Goal: Task Accomplishment & Management: Use online tool/utility

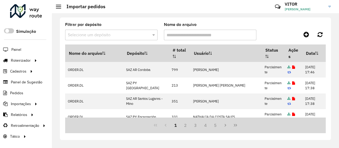
click at [284, 28] on div "Filtrar por depósito Selecione um depósito Nome do arquivo" at bounding box center [195, 34] width 260 height 22
click at [75, 61] on link "Entregas" at bounding box center [88, 60] width 65 height 11
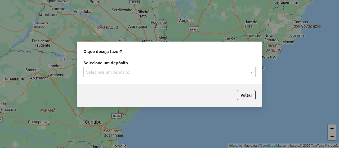
click at [93, 70] on input "text" at bounding box center [164, 72] width 156 height 6
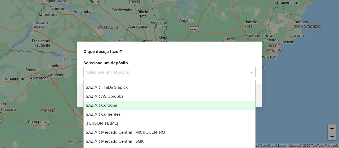
click at [117, 106] on span "SAZ AR Cordoba" at bounding box center [101, 105] width 31 height 4
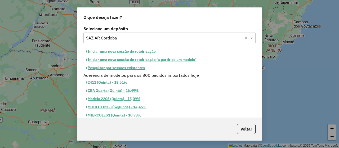
click at [130, 66] on button "Pesquisar por sessões existentes" at bounding box center [115, 68] width 64 height 8
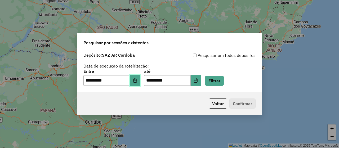
click at [137, 79] on icon "Choose Date" at bounding box center [135, 80] width 4 height 4
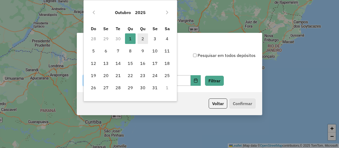
click at [143, 41] on span "2" at bounding box center [142, 38] width 11 height 11
type input "**********"
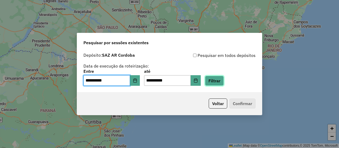
click at [216, 81] on button "Filtrar" at bounding box center [214, 81] width 19 height 10
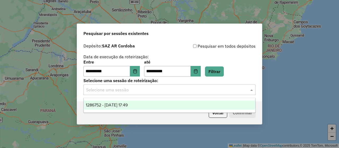
click at [129, 93] on input "text" at bounding box center [164, 90] width 156 height 6
click at [128, 104] on span "1286752 - 02/10/2025 17:49" at bounding box center [107, 105] width 42 height 4
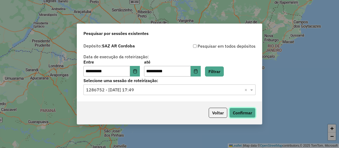
click at [249, 115] on button "Confirmar" at bounding box center [242, 113] width 26 height 10
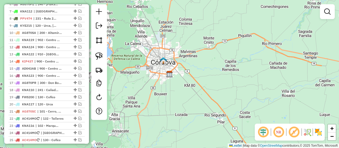
scroll to position [285, 0]
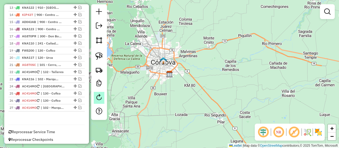
click at [100, 94] on em at bounding box center [99, 97] width 6 height 6
select select "*"
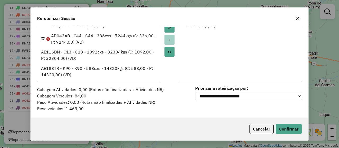
scroll to position [0, 0]
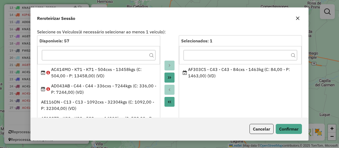
click at [297, 16] on icon "button" at bounding box center [297, 18] width 4 height 4
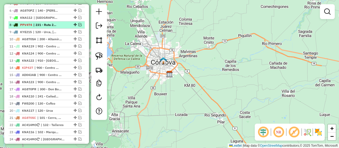
scroll to position [179, 0]
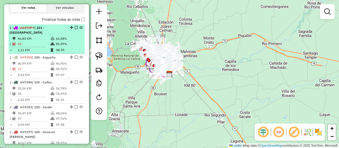
click at [77, 35] on li "1 - AG870PY | 221 - [GEOGRAPHIC_DATA] 46,83 KM 64,58% / 42 83,49% = 1,11 KM 08:…" at bounding box center [46, 39] width 76 height 30
select select "**********"
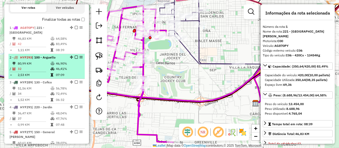
click at [73, 67] on td "46,41%" at bounding box center [69, 68] width 27 height 5
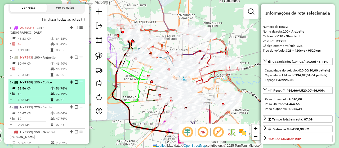
click at [69, 83] on div "3 - HYF289 | 130 - Cofico" at bounding box center [47, 82] width 74 height 5
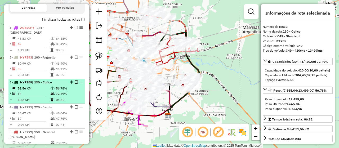
scroll to position [205, 0]
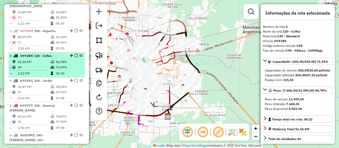
click at [72, 92] on td "47,76%" at bounding box center [69, 91] width 27 height 5
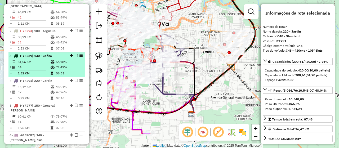
scroll to position [232, 0]
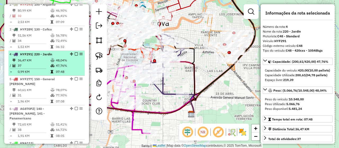
click at [72, 70] on td "07:48" at bounding box center [69, 71] width 27 height 5
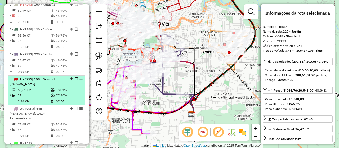
click at [75, 87] on td "78,07%" at bounding box center [69, 89] width 27 height 5
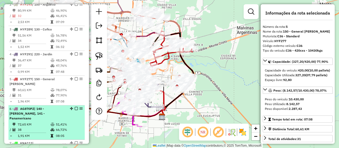
scroll to position [258, 0]
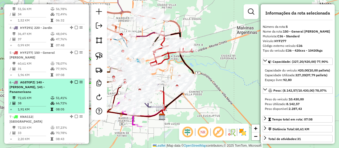
click at [74, 84] on li "6 - AG870PZ | 140 - [PERSON_NAME], 141 - Panamericano 72,65 KM 51,41% / 38 66,7…" at bounding box center [46, 96] width 76 height 34
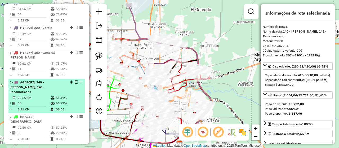
scroll to position [285, 0]
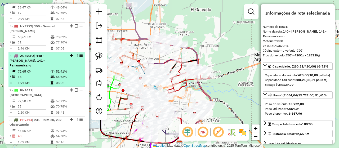
click at [74, 98] on td "57,23%" at bounding box center [69, 100] width 27 height 5
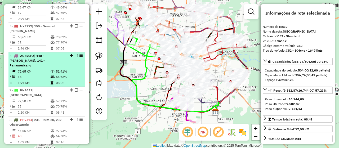
scroll to position [311, 0]
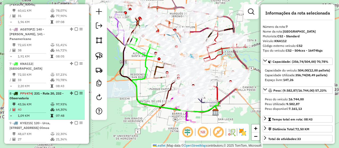
click at [74, 91] on div "8 - PPV474 | 231 - Ruta 20, 232 - Observatorio" at bounding box center [47, 96] width 74 height 10
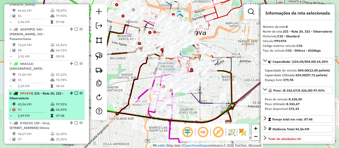
scroll to position [338, 0]
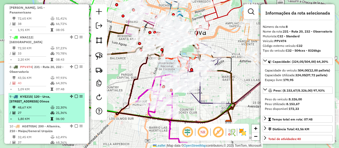
click at [74, 94] on div "9 - KYE215 | 120 - Urca, [GEOGRAPHIC_DATA], 900 - Centro 2, 901 - Centro, 911 -…" at bounding box center [47, 99] width 74 height 10
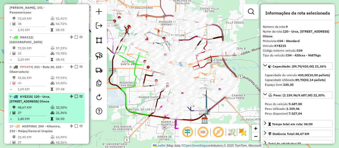
scroll to position [364, 0]
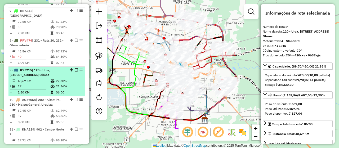
click at [73, 84] on td "21,36%" at bounding box center [69, 86] width 27 height 5
click at [75, 78] on td "22,30%" at bounding box center [69, 80] width 27 height 5
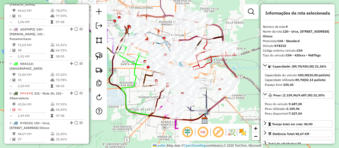
scroll to position [417, 0]
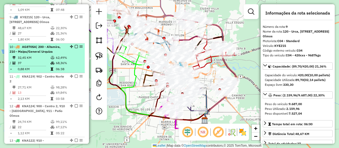
click at [71, 60] on td "68,36%" at bounding box center [69, 62] width 27 height 5
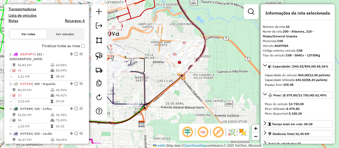
scroll to position [126, 0]
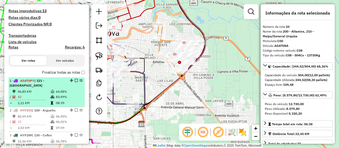
click at [73, 92] on td "64,58%" at bounding box center [69, 91] width 27 height 5
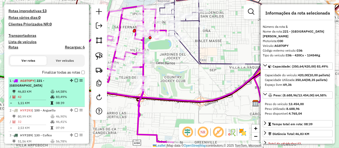
click at [75, 79] on em at bounding box center [76, 80] width 3 height 3
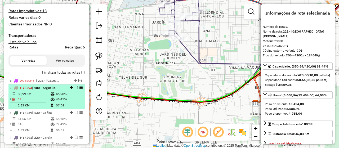
click at [72, 92] on td "46,90%" at bounding box center [69, 93] width 27 height 5
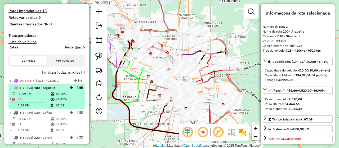
click at [75, 87] on em at bounding box center [76, 87] width 3 height 3
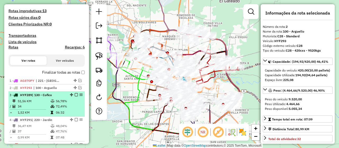
click at [71, 98] on td "56,78%" at bounding box center [69, 100] width 27 height 5
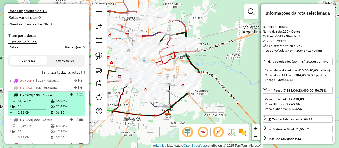
click at [75, 94] on em at bounding box center [76, 94] width 3 height 3
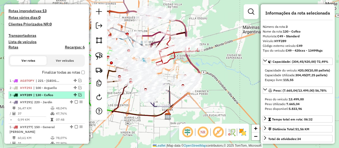
scroll to position [152, 0]
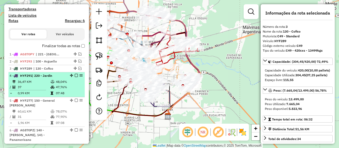
click at [74, 82] on td "48,04%" at bounding box center [69, 81] width 27 height 5
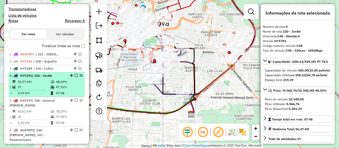
click at [75, 75] on em at bounding box center [76, 75] width 3 height 3
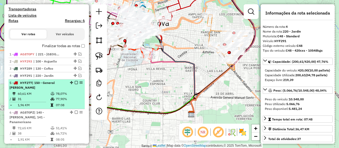
click at [71, 96] on td "77,90%" at bounding box center [69, 98] width 27 height 5
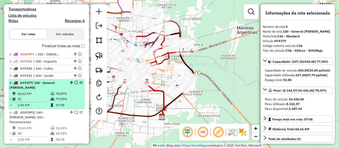
click at [75, 82] on em at bounding box center [76, 82] width 3 height 3
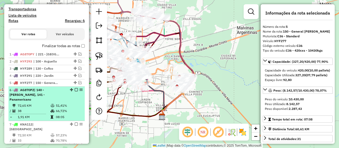
click at [73, 103] on td "51,41%" at bounding box center [69, 105] width 27 height 5
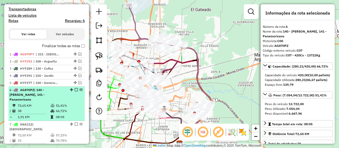
click at [75, 89] on em at bounding box center [76, 89] width 3 height 3
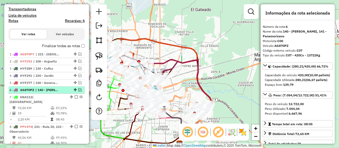
scroll to position [179, 0]
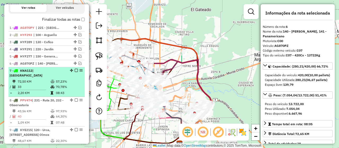
click at [74, 79] on td "57,23%" at bounding box center [69, 81] width 27 height 5
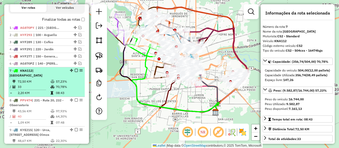
click at [75, 69] on em at bounding box center [76, 70] width 3 height 3
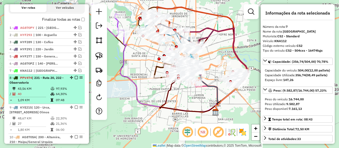
click at [74, 85] on li "8 - PPV474 | 231 - Ruta 20, 232 - Observatorio 43,56 KM 97,93% / 40 64,30% = 1,…" at bounding box center [46, 89] width 76 height 30
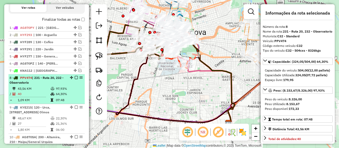
click at [75, 76] on em at bounding box center [76, 77] width 3 height 3
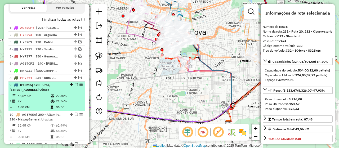
click at [75, 88] on div "9 - KYE215 | 120 - Urca, [GEOGRAPHIC_DATA], 900 - Centro 2, 901 - Centro, 911 -…" at bounding box center [47, 88] width 74 height 10
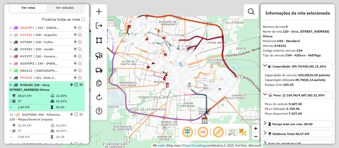
click at [75, 83] on em at bounding box center [76, 84] width 3 height 3
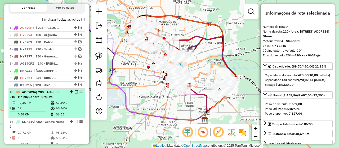
click at [72, 98] on div "10 - AG870SA | 200 - Altamira, 210 - Maipu/General Urquiza" at bounding box center [47, 95] width 74 height 10
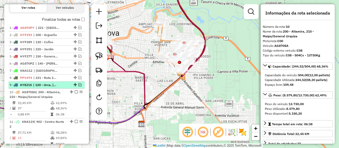
click at [78, 83] on em at bounding box center [79, 84] width 3 height 3
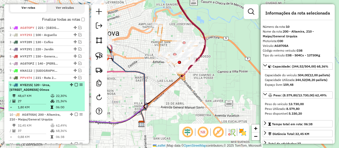
click at [73, 86] on div "9 - KYE215 | 120 - Urca, [GEOGRAPHIC_DATA], 900 - Centro 2, 901 - Centro, 911 -…" at bounding box center [47, 88] width 74 height 10
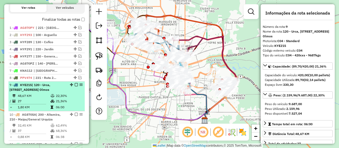
click at [75, 84] on em at bounding box center [76, 84] width 3 height 3
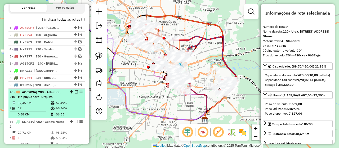
click at [73, 101] on td "62,49%" at bounding box center [69, 102] width 27 height 5
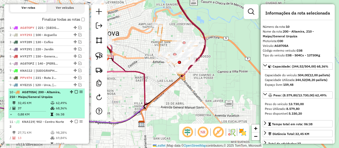
click at [75, 91] on em at bounding box center [76, 91] width 3 height 3
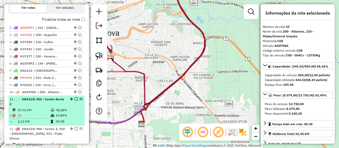
click at [72, 106] on li "11 - KNA119 | 902 - Centro Norte 2 27,71 KM 98,28% / 13 69,84% = 2,13 KM 03:58" at bounding box center [46, 111] width 76 height 30
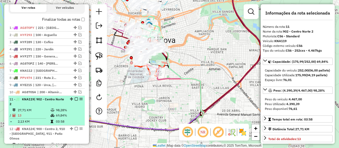
click at [75, 97] on em at bounding box center [76, 98] width 3 height 3
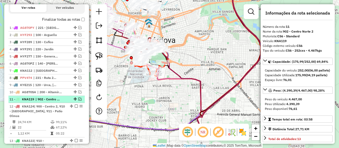
scroll to position [205, 0]
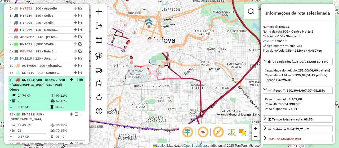
click at [74, 93] on td "99,11%" at bounding box center [69, 95] width 27 height 5
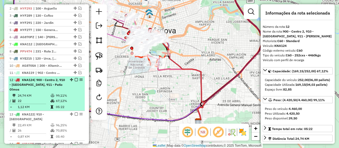
click at [75, 79] on em at bounding box center [76, 79] width 3 height 3
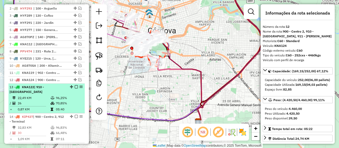
click at [74, 93] on li "13 - KNA122 | 910 - [GEOGRAPHIC_DATA] 22,49 KM 96,25% / 26 70,85% = 0,87 KM 05:…" at bounding box center [46, 99] width 76 height 30
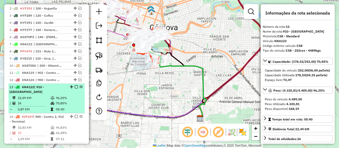
click at [75, 85] on em at bounding box center [76, 86] width 3 height 3
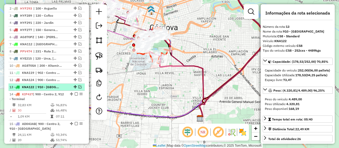
scroll to position [232, 0]
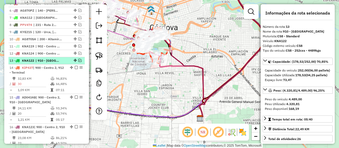
click at [74, 87] on td "07:11" at bounding box center [69, 89] width 27 height 5
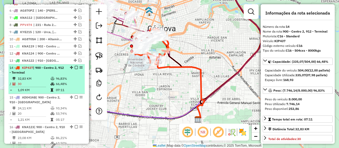
click at [75, 66] on em at bounding box center [76, 67] width 3 height 3
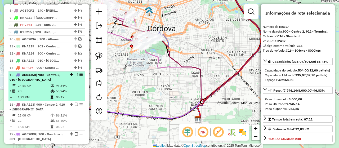
click at [73, 83] on td "93,34%" at bounding box center [69, 85] width 27 height 5
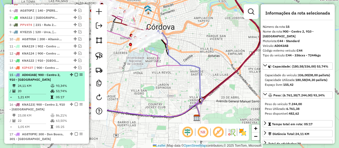
click at [75, 73] on em at bounding box center [76, 74] width 3 height 3
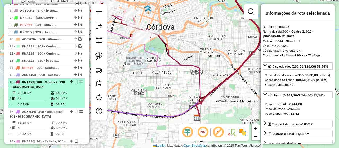
click at [73, 92] on td "86,21%" at bounding box center [69, 92] width 27 height 5
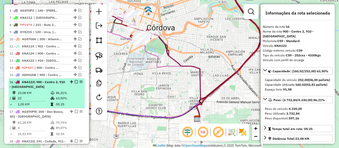
click at [75, 81] on em at bounding box center [76, 81] width 3 height 3
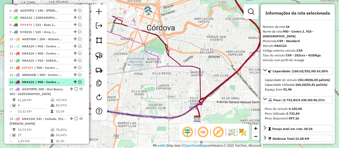
scroll to position [258, 0]
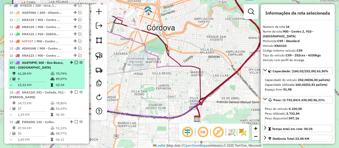
click at [74, 76] on td "89,07%" at bounding box center [69, 78] width 27 height 5
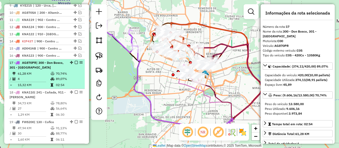
click at [75, 61] on em at bounding box center [76, 62] width 3 height 3
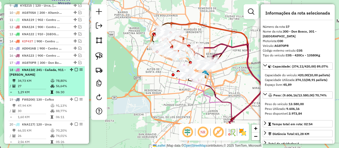
click at [73, 75] on li "18 - KNA110 | 241 - Cañada, 911 - Patio Olmos 34,73 KM 78,80% / 27 56,64% = 1,2…" at bounding box center [46, 81] width 76 height 30
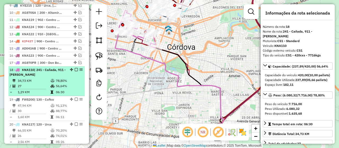
click at [75, 69] on em at bounding box center [76, 69] width 3 height 3
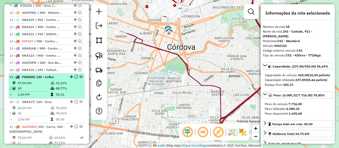
click at [71, 86] on td "88,77%" at bounding box center [69, 88] width 27 height 5
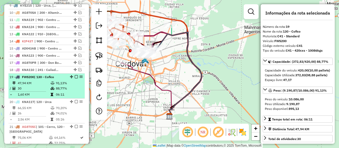
click at [75, 75] on em at bounding box center [76, 76] width 3 height 3
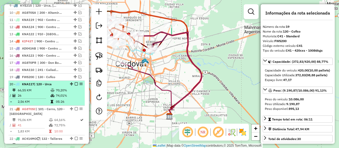
click at [73, 93] on td "74,01%" at bounding box center [69, 95] width 27 height 5
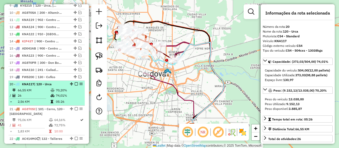
click at [75, 82] on em at bounding box center [76, 83] width 3 height 3
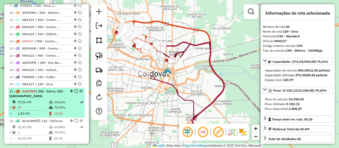
click at [74, 94] on div "21 - AG870SC | 101 - Cerro, 120 - Urca" at bounding box center [47, 94] width 74 height 10
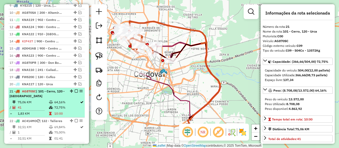
click at [75, 89] on em at bounding box center [76, 90] width 3 height 3
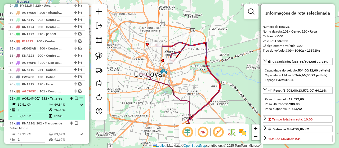
click at [72, 102] on td "69,84%" at bounding box center [67, 104] width 26 height 5
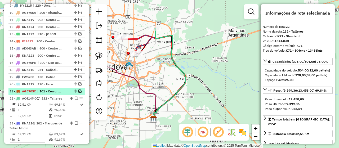
click at [78, 89] on em at bounding box center [79, 90] width 3 height 3
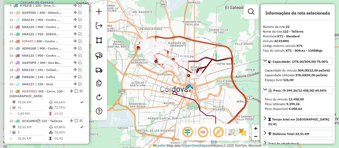
drag, startPoint x: 119, startPoint y: 88, endPoint x: 181, endPoint y: 114, distance: 67.5
click at [181, 114] on div "Janela de atendimento Grade de atendimento Capacidade Transportadoras Veículos …" at bounding box center [169, 74] width 339 height 148
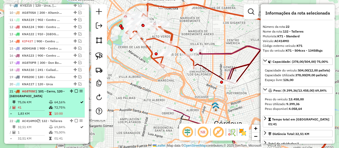
click at [75, 89] on em at bounding box center [76, 90] width 3 height 3
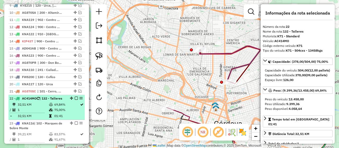
click at [74, 107] on td "75,00%" at bounding box center [67, 109] width 26 height 5
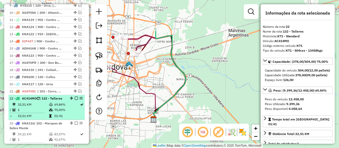
click at [75, 97] on em at bounding box center [76, 98] width 3 height 3
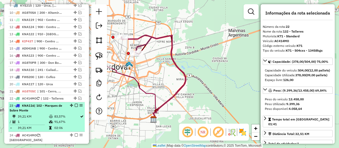
click at [73, 109] on div "23 - KNA116 | 102 - Marques de Sobre Monte" at bounding box center [47, 108] width 74 height 10
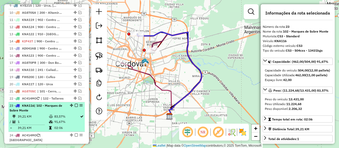
click at [74, 110] on div "23 - KNA116 | 102 - Marques de Sobre Monte" at bounding box center [47, 108] width 74 height 10
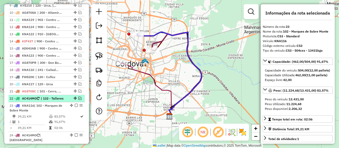
click at [79, 97] on em at bounding box center [79, 98] width 3 height 3
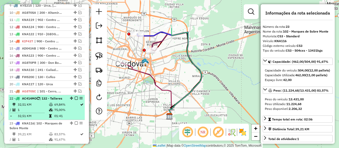
click at [74, 102] on td "69,84%" at bounding box center [67, 104] width 26 height 5
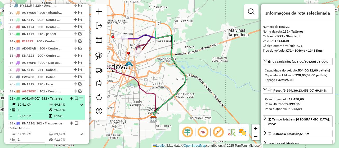
click at [75, 97] on em at bounding box center [76, 98] width 3 height 3
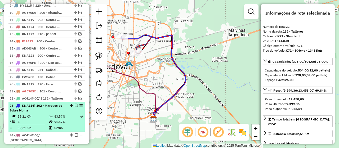
click at [74, 107] on div "23 - KNA116 | 102 - Marques de Sobre Monte" at bounding box center [47, 108] width 74 height 10
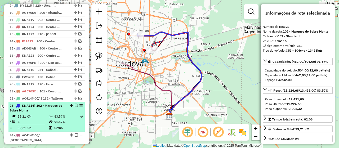
click at [75, 104] on em at bounding box center [76, 105] width 3 height 3
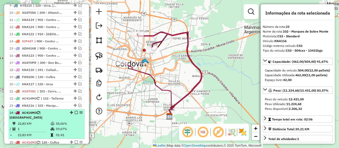
click at [71, 121] on td "55,06%" at bounding box center [69, 123] width 27 height 5
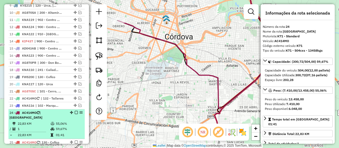
click at [75, 111] on em at bounding box center [76, 112] width 3 height 3
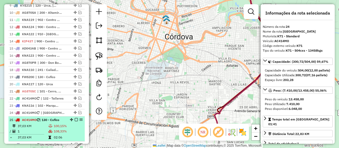
click at [71, 126] on td "100,15%" at bounding box center [67, 125] width 29 height 5
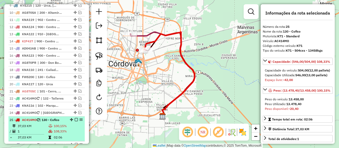
click at [75, 118] on em at bounding box center [76, 119] width 3 height 3
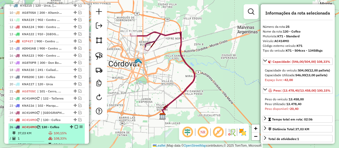
click at [73, 130] on td "100,15%" at bounding box center [67, 132] width 29 height 5
click at [75, 125] on em at bounding box center [76, 126] width 3 height 3
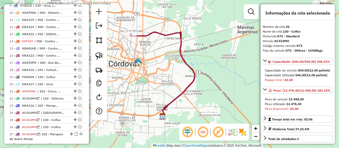
click at [119, 104] on div "Janela de atendimento Grade de atendimento Capacidade Transportadoras Veículos …" at bounding box center [169, 74] width 339 height 148
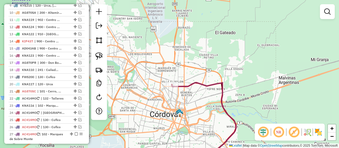
drag, startPoint x: 130, startPoint y: 65, endPoint x: 175, endPoint y: 116, distance: 68.6
click at [176, 116] on div "Janela de atendimento Grade de atendimento Capacidade Transportadoras Veículos …" at bounding box center [169, 74] width 339 height 148
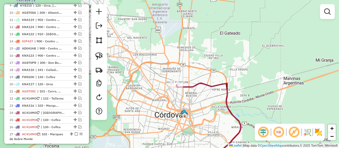
scroll to position [308, 0]
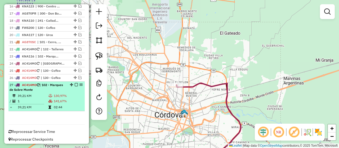
click at [68, 99] on td "141,67%" at bounding box center [67, 100] width 29 height 5
select select "**********"
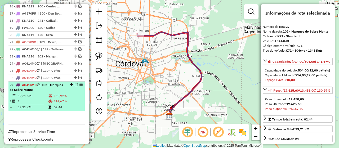
click at [75, 83] on em at bounding box center [76, 84] width 3 height 3
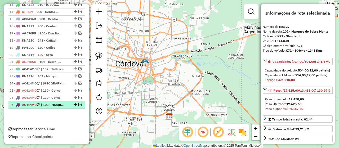
scroll to position [285, 0]
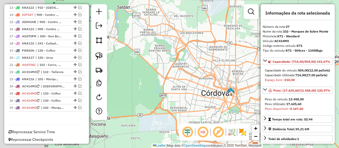
drag, startPoint x: 135, startPoint y: 72, endPoint x: 221, endPoint y: 101, distance: 90.9
click at [221, 101] on div "Janela de atendimento Grade de atendimento Capacidade Transportadoras Veículos …" at bounding box center [169, 74] width 339 height 148
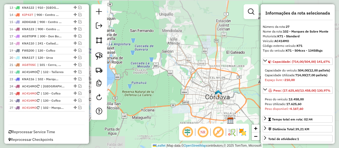
drag, startPoint x: 179, startPoint y: 92, endPoint x: 167, endPoint y: 91, distance: 12.2
click at [167, 91] on div "Janela de atendimento Grade de atendimento Capacidade Transportadoras Veículos …" at bounding box center [169, 74] width 339 height 148
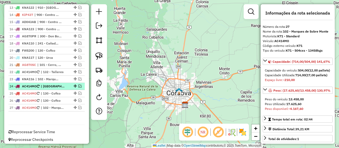
scroll to position [179, 0]
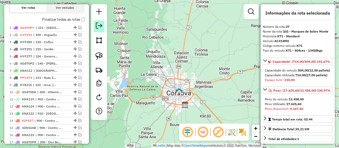
click at [96, 31] on link at bounding box center [99, 26] width 11 height 12
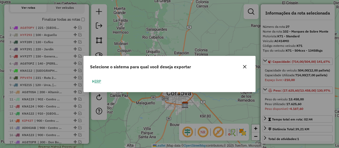
click at [101, 81] on button "ERP" at bounding box center [96, 81] width 13 height 8
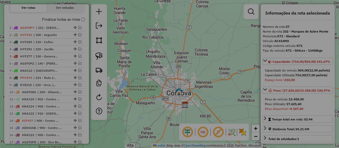
select select "*********"
select select "**"
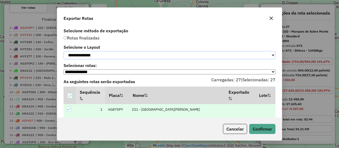
click at [98, 55] on select "**********" at bounding box center [170, 55] width 212 height 8
click at [64, 51] on select "**********" at bounding box center [170, 55] width 212 height 8
click at [256, 127] on button "Confirmar" at bounding box center [262, 129] width 26 height 10
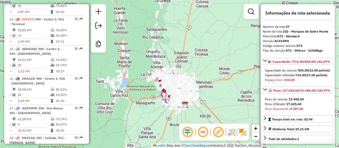
scroll to position [540, 0]
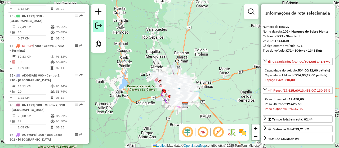
click at [96, 31] on link at bounding box center [98, 26] width 11 height 12
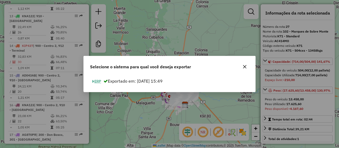
click at [97, 83] on button "ERP" at bounding box center [96, 81] width 13 height 8
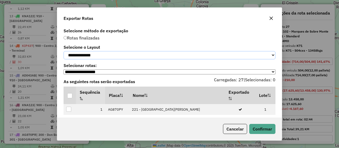
click at [98, 58] on select "**********" at bounding box center [170, 55] width 212 height 8
select select "*********"
click at [64, 51] on select "**********" at bounding box center [170, 55] width 212 height 8
click at [71, 97] on div at bounding box center [69, 95] width 5 height 5
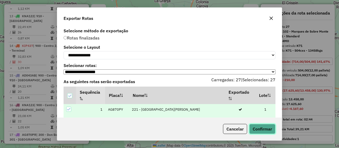
click at [267, 131] on button "Confirmar" at bounding box center [262, 129] width 26 height 10
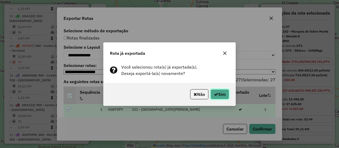
click at [222, 93] on button "Sim" at bounding box center [219, 94] width 19 height 10
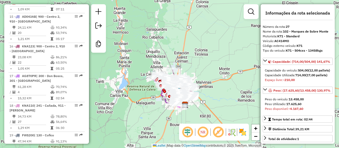
scroll to position [832, 0]
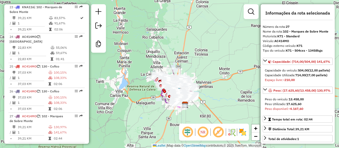
click at [203, 62] on div "Janela de atendimento Grade de atendimento Capacidade Transportadoras Veículos …" at bounding box center [169, 74] width 339 height 148
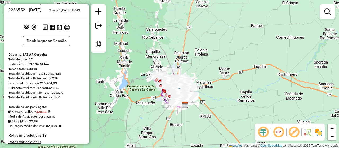
scroll to position [0, 0]
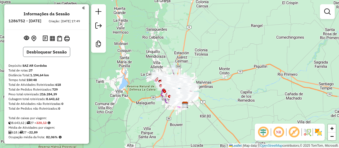
click at [38, 57] on button "Desbloquear Sessão" at bounding box center [46, 52] width 47 height 10
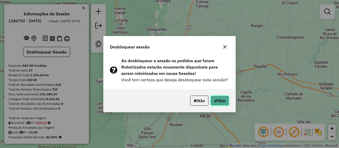
click at [220, 101] on button "Sim" at bounding box center [219, 101] width 19 height 10
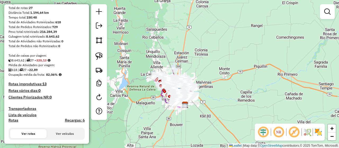
scroll to position [106, 0]
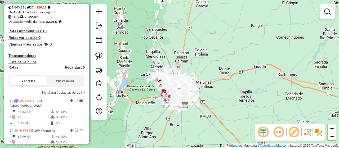
click at [16, 68] on h4 "Rotas" at bounding box center [13, 67] width 10 height 4
select select "*"
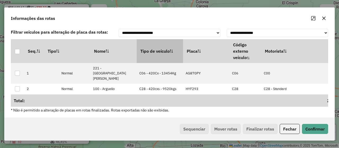
click at [153, 53] on th "Tipo de veículo" at bounding box center [160, 51] width 46 height 24
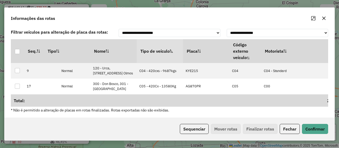
click at [153, 53] on th "Tipo de veículo" at bounding box center [160, 51] width 46 height 24
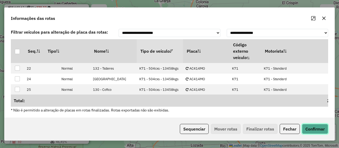
click at [311, 130] on button "Confirmar" at bounding box center [315, 129] width 26 height 10
click at [16, 52] on div at bounding box center [17, 51] width 5 height 5
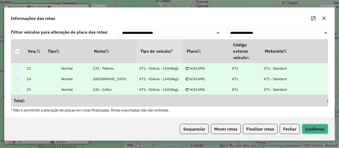
click at [310, 129] on button "Confirmar" at bounding box center [315, 129] width 26 height 10
click at [197, 127] on button "Sequenciar" at bounding box center [194, 129] width 29 height 10
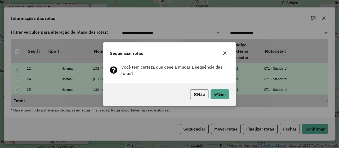
click at [225, 52] on icon "button" at bounding box center [225, 53] width 4 height 4
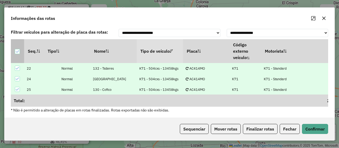
click at [16, 51] on icon at bounding box center [17, 52] width 4 height 4
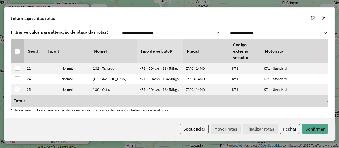
click at [195, 128] on button "Sequenciar" at bounding box center [194, 129] width 29 height 10
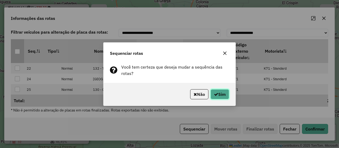
click at [222, 94] on button "Sim" at bounding box center [219, 94] width 19 height 10
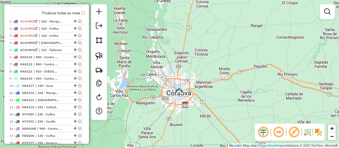
scroll to position [159, 0]
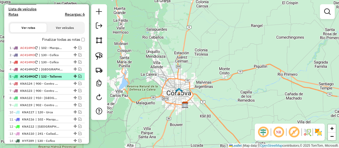
click at [79, 75] on em at bounding box center [79, 76] width 3 height 3
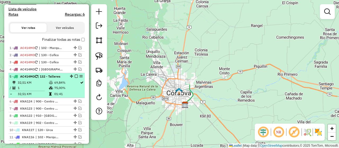
click at [75, 83] on td "69,84%" at bounding box center [67, 82] width 26 height 5
select select "**********"
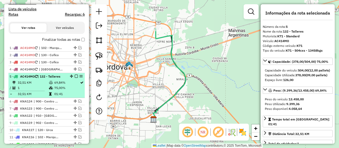
click at [75, 76] on em at bounding box center [76, 76] width 3 height 3
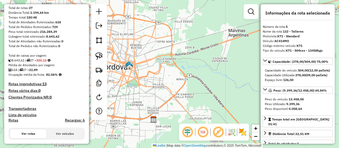
scroll to position [26, 0]
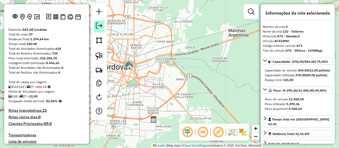
click at [98, 27] on em at bounding box center [99, 25] width 6 height 6
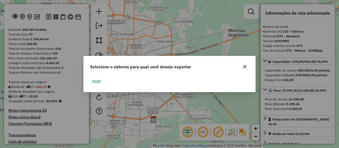
click at [100, 81] on button "ERP" at bounding box center [96, 81] width 13 height 8
select select "*********"
select select "**"
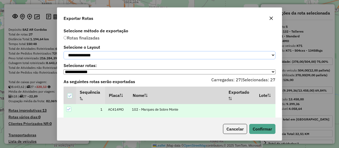
click at [100, 55] on select "**********" at bounding box center [170, 55] width 212 height 8
select select "*********"
click at [64, 51] on select "**********" at bounding box center [170, 55] width 212 height 8
click at [266, 128] on button "Confirmar" at bounding box center [262, 129] width 26 height 10
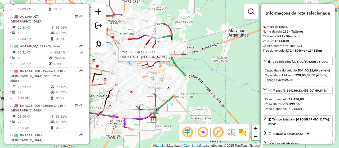
scroll to position [311, 0]
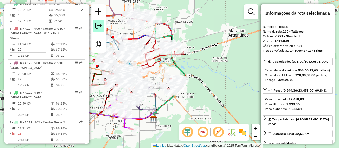
click at [97, 28] on em at bounding box center [98, 25] width 6 height 6
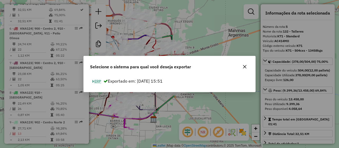
click at [99, 82] on button "ERP" at bounding box center [96, 81] width 13 height 8
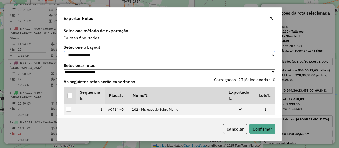
click at [97, 57] on select "**********" at bounding box center [170, 55] width 212 height 8
select select "*********"
click at [64, 51] on select "**********" at bounding box center [170, 55] width 212 height 8
click at [71, 97] on div at bounding box center [69, 95] width 5 height 5
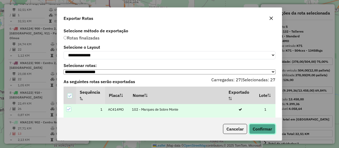
click at [266, 129] on button "Confirmar" at bounding box center [262, 129] width 26 height 10
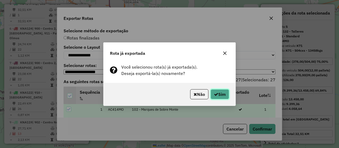
click at [224, 94] on button "Sim" at bounding box center [219, 94] width 19 height 10
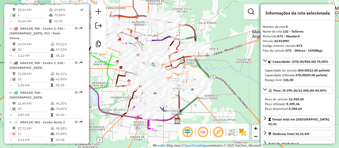
drag, startPoint x: 211, startPoint y: 96, endPoint x: 222, endPoint y: 97, distance: 11.1
click at [222, 97] on div "Janela de atendimento Grade de atendimento Capacidade Transportadoras Veículos …" at bounding box center [169, 74] width 339 height 148
click at [241, 130] on img at bounding box center [242, 132] width 8 height 8
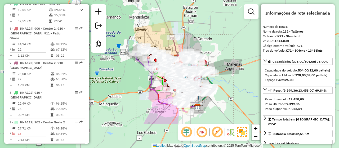
drag, startPoint x: 224, startPoint y: 71, endPoint x: 222, endPoint y: 82, distance: 11.3
click at [222, 82] on div "Janela de atendimento Grade de atendimento Capacidade Transportadoras Veículos …" at bounding box center [169, 74] width 339 height 148
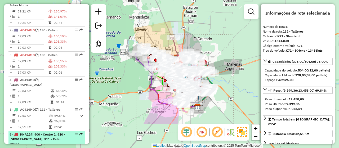
scroll to position [73, 0]
